Goal: Transaction & Acquisition: Purchase product/service

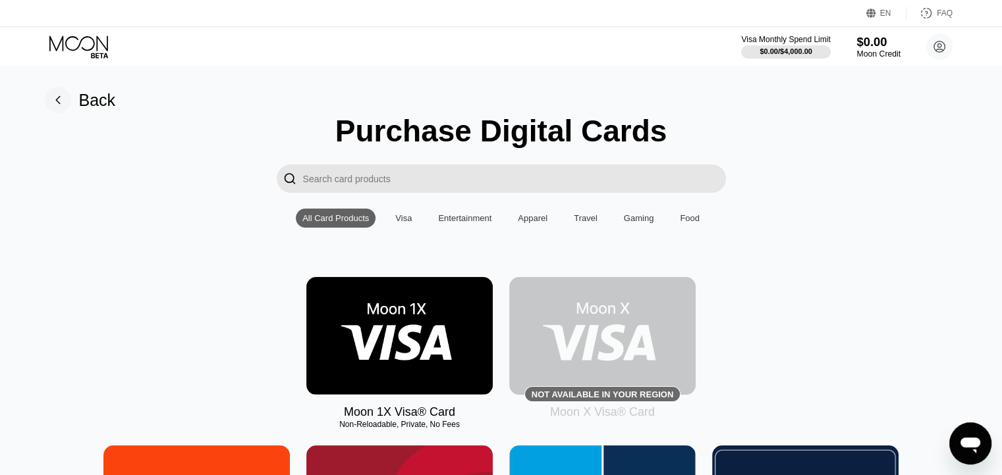
click at [863, 46] on div "$0.00" at bounding box center [878, 42] width 44 height 14
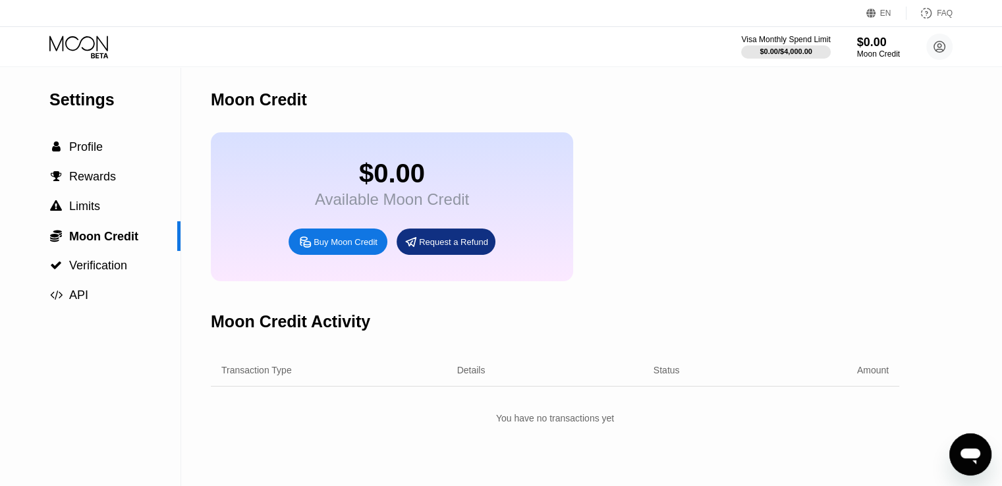
click at [361, 248] on div "Buy Moon Credit" at bounding box center [345, 241] width 64 height 11
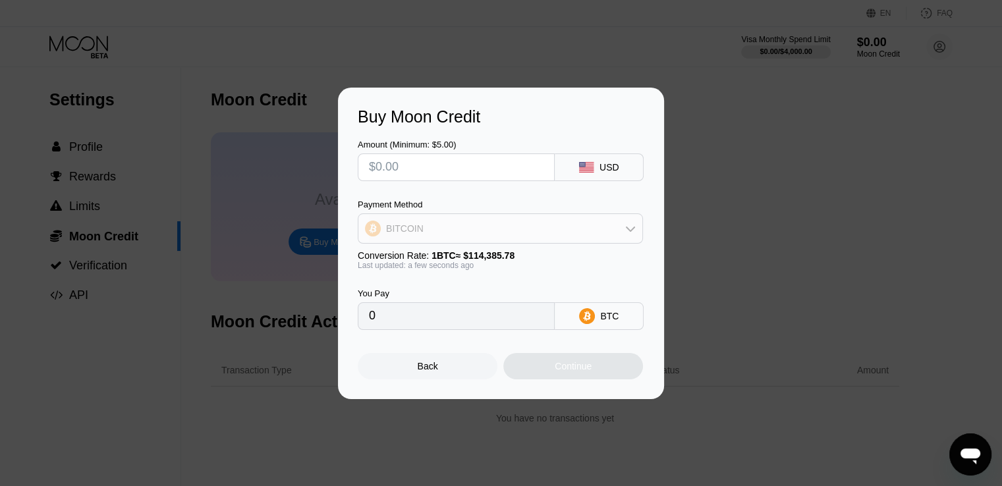
click at [523, 230] on div "BITCOIN" at bounding box center [500, 228] width 284 height 26
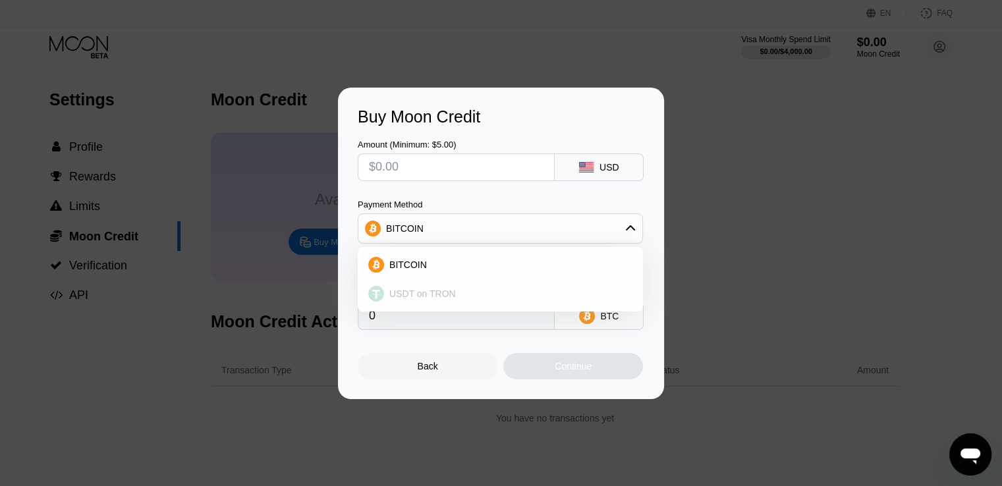
click at [479, 288] on div "USDT on TRON" at bounding box center [508, 293] width 248 height 11
type input "0.00"
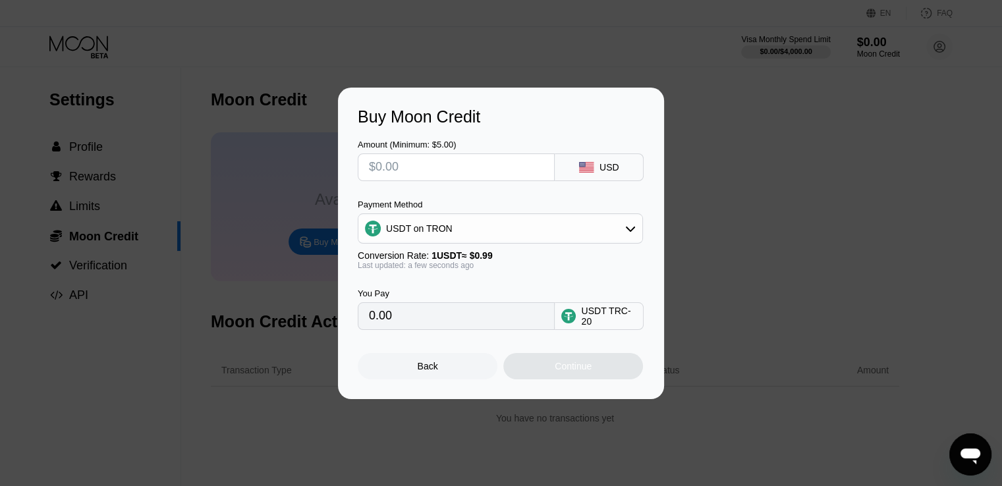
click at [387, 163] on input "text" at bounding box center [456, 167] width 174 height 26
type input "$1"
type input "1.01"
type input "$15"
type input "15.15"
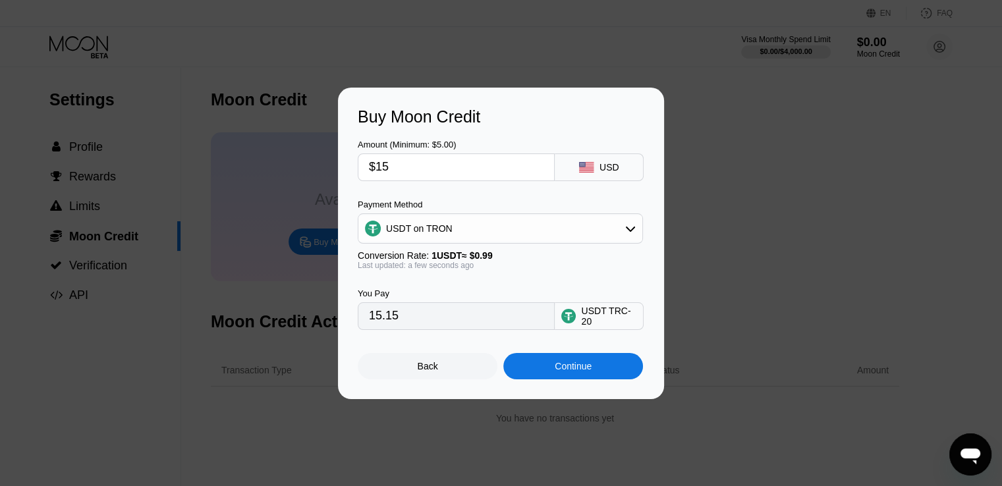
type input "$150"
type input "151.52"
type input "$150"
click at [727, 298] on div "Buy Moon Credit Amount (Minimum: $5.00) $150 USD Payment Method USDT on TRON Co…" at bounding box center [501, 243] width 1002 height 311
click at [428, 364] on div "Back" at bounding box center [427, 366] width 20 height 11
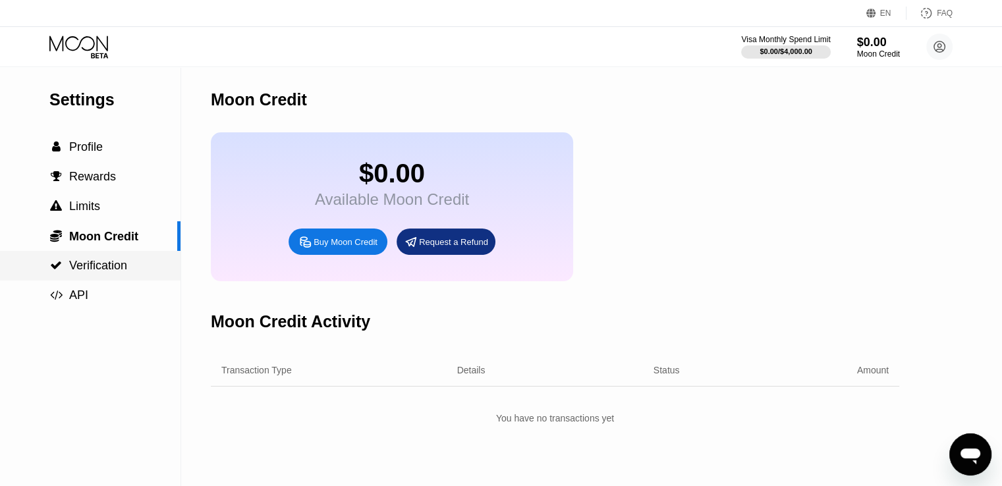
click at [82, 272] on span "Verification" at bounding box center [98, 265] width 58 height 13
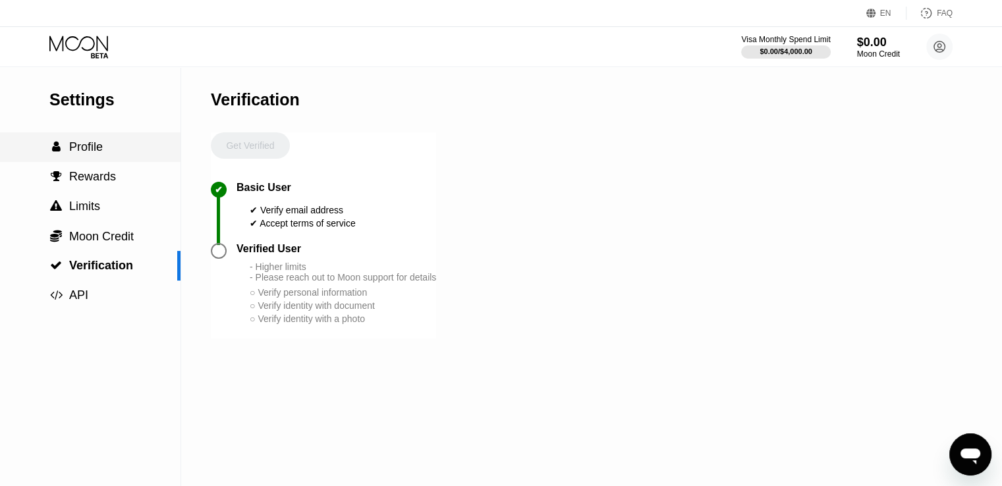
click at [80, 153] on span "Profile" at bounding box center [86, 146] width 34 height 13
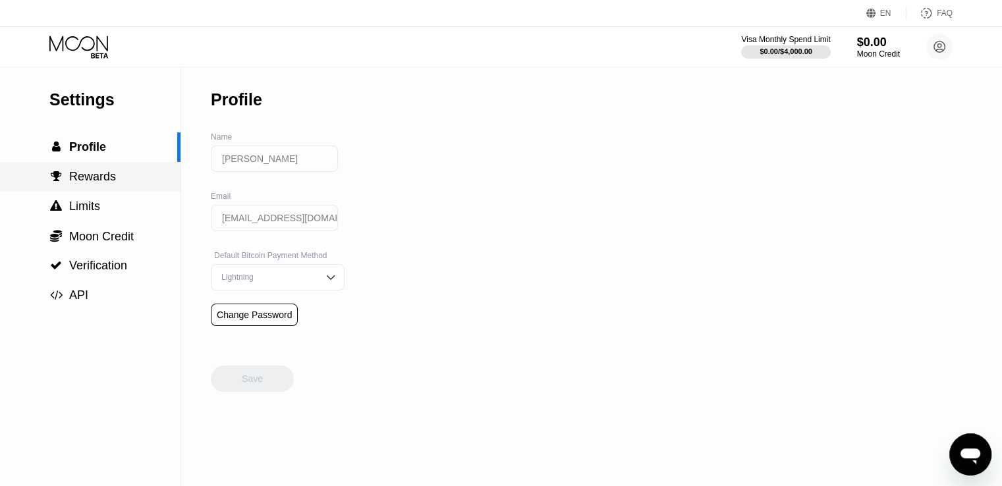
click at [94, 192] on div " Rewards" at bounding box center [90, 177] width 180 height 30
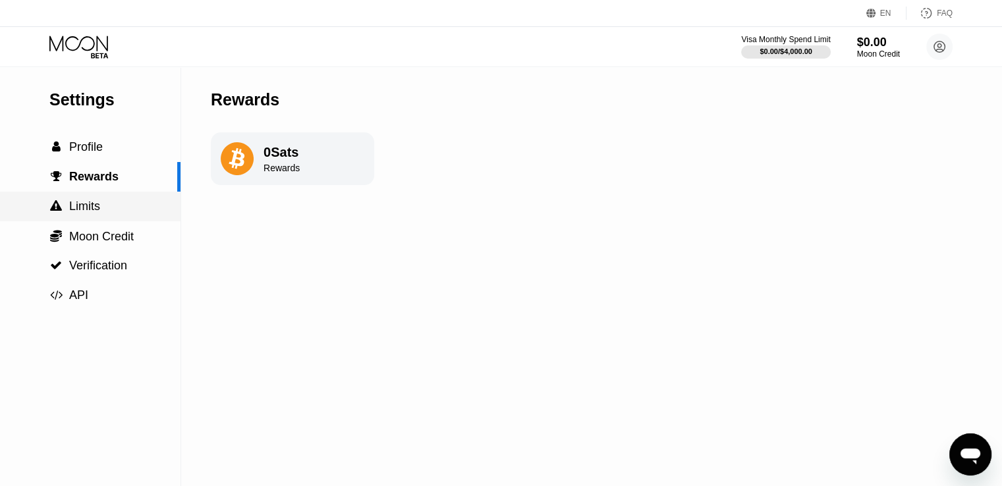
click at [95, 205] on span "Limits" at bounding box center [84, 206] width 31 height 13
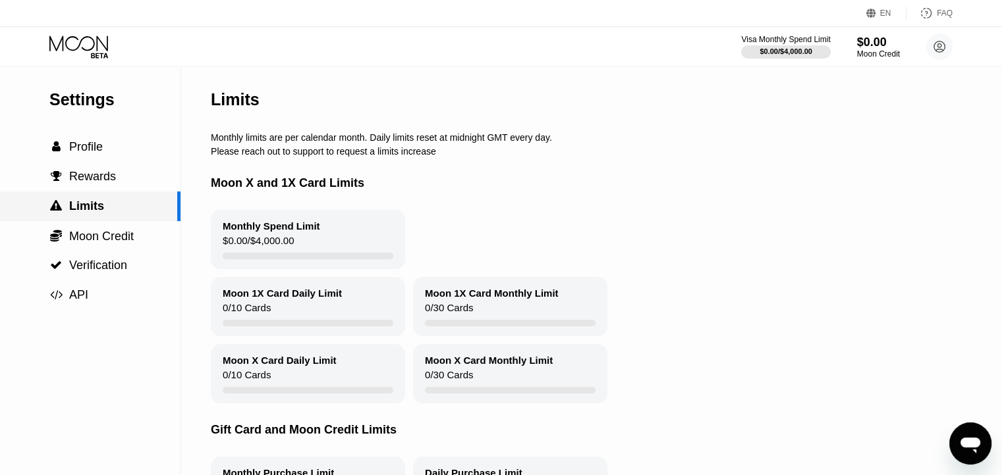
click at [95, 221] on div " Limits" at bounding box center [90, 207] width 180 height 30
click at [84, 151] on span "Profile" at bounding box center [86, 146] width 34 height 13
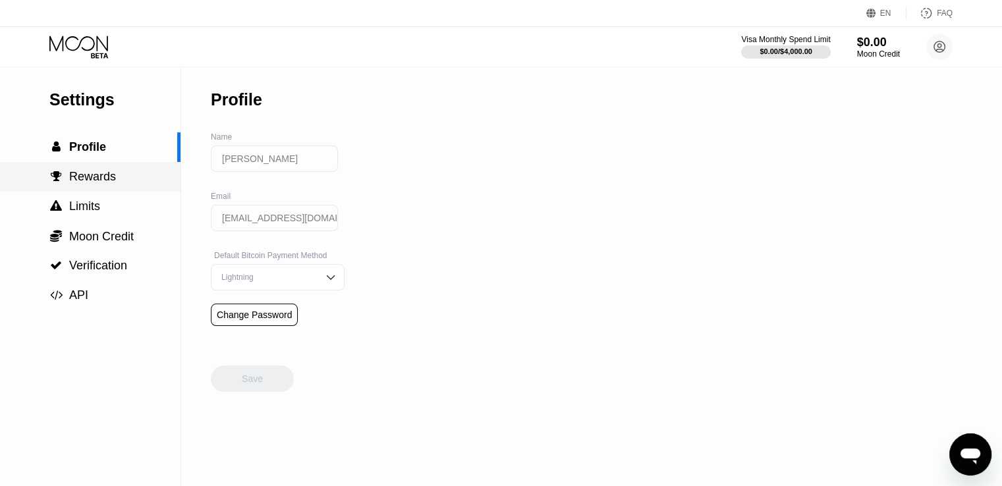
click at [76, 180] on span "Rewards" at bounding box center [92, 176] width 47 height 13
